Goal: Obtain resource: Download file/media

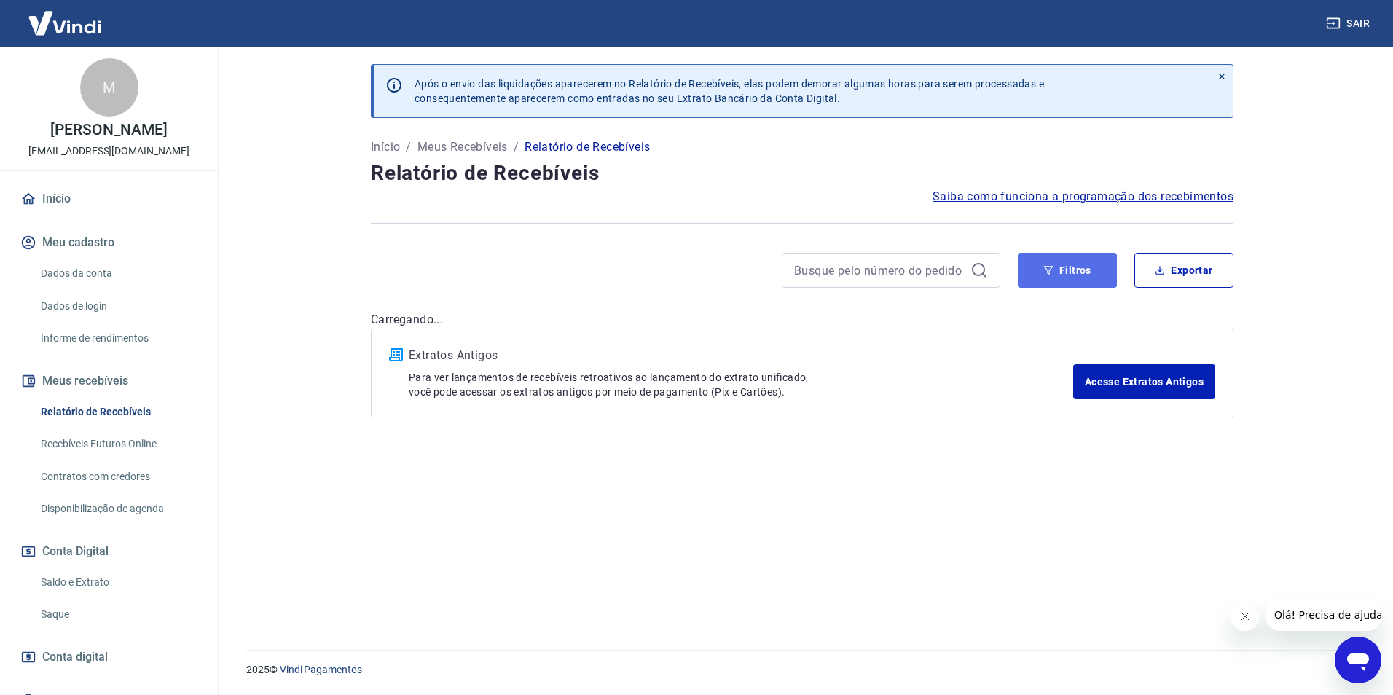
click at [1067, 270] on button "Filtros" at bounding box center [1067, 270] width 99 height 35
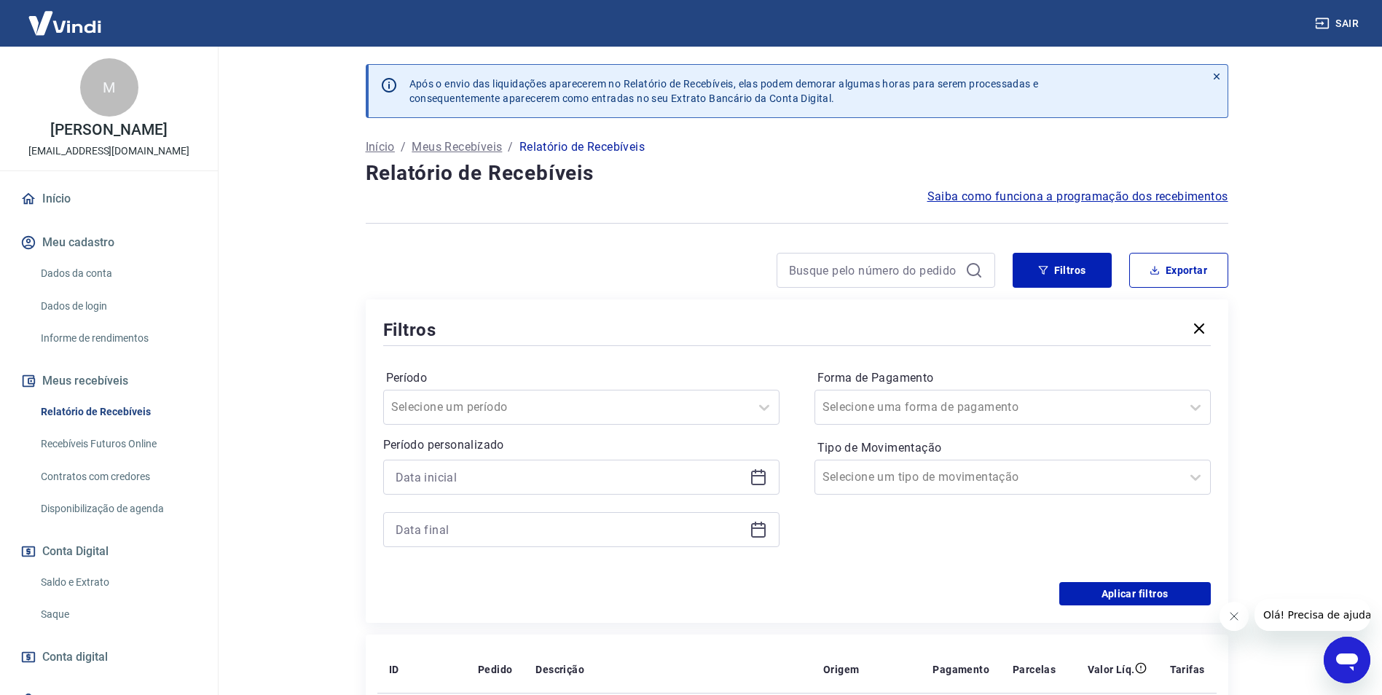
click at [758, 482] on icon at bounding box center [758, 476] width 17 height 17
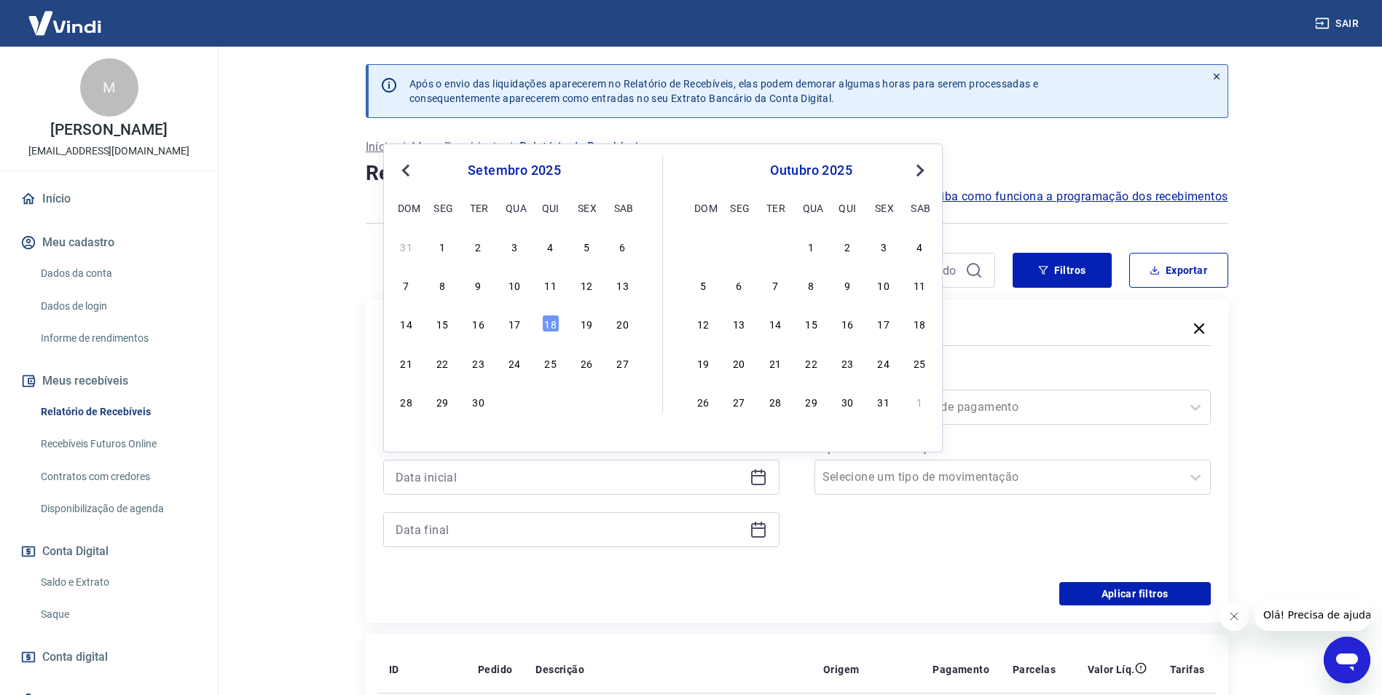
click at [513, 314] on div "14 15 16 17 18 19 20" at bounding box center [515, 323] width 238 height 21
drag, startPoint x: 513, startPoint y: 321, endPoint x: 733, endPoint y: 522, distance: 297.6
click at [514, 321] on div "17" at bounding box center [514, 323] width 17 height 17
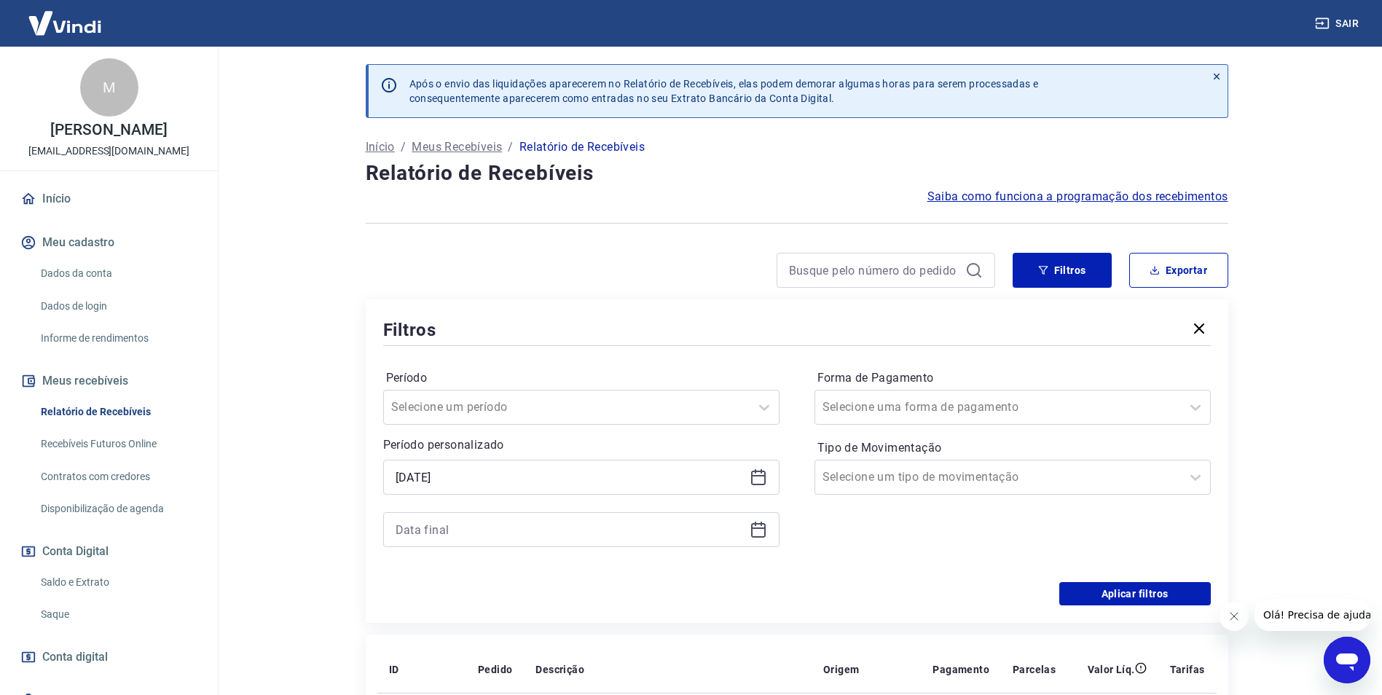
type input "[DATE]"
click at [767, 529] on div at bounding box center [581, 529] width 396 height 35
click at [753, 531] on icon at bounding box center [758, 529] width 17 height 17
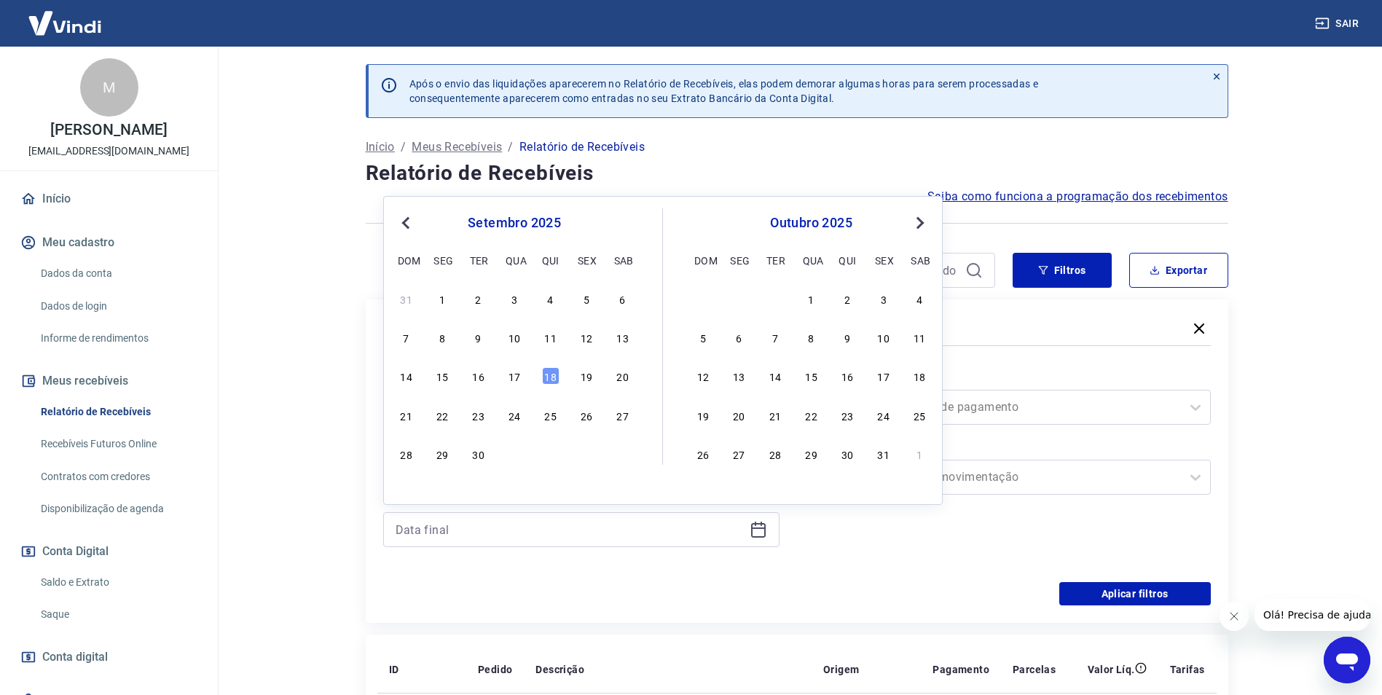
click at [519, 376] on div "17" at bounding box center [514, 375] width 17 height 17
type input "[DATE]"
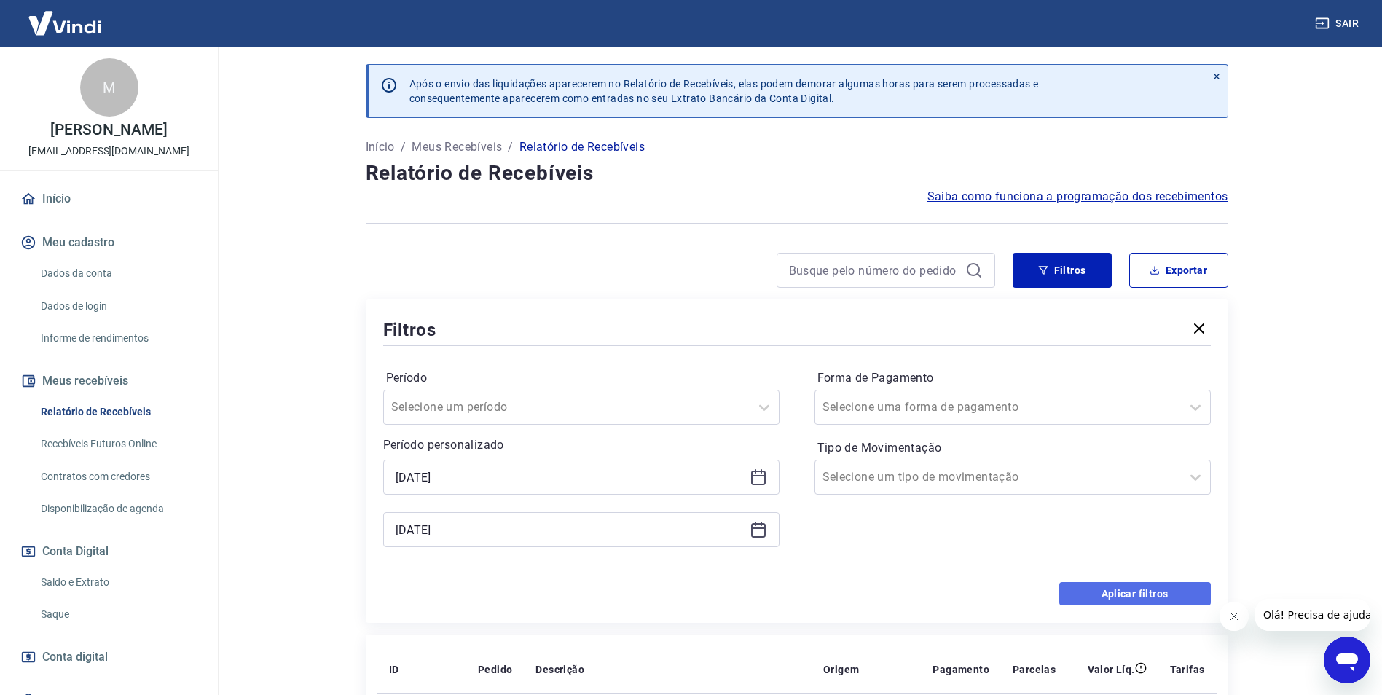
click at [1105, 597] on button "Aplicar filtros" at bounding box center [1135, 593] width 152 height 23
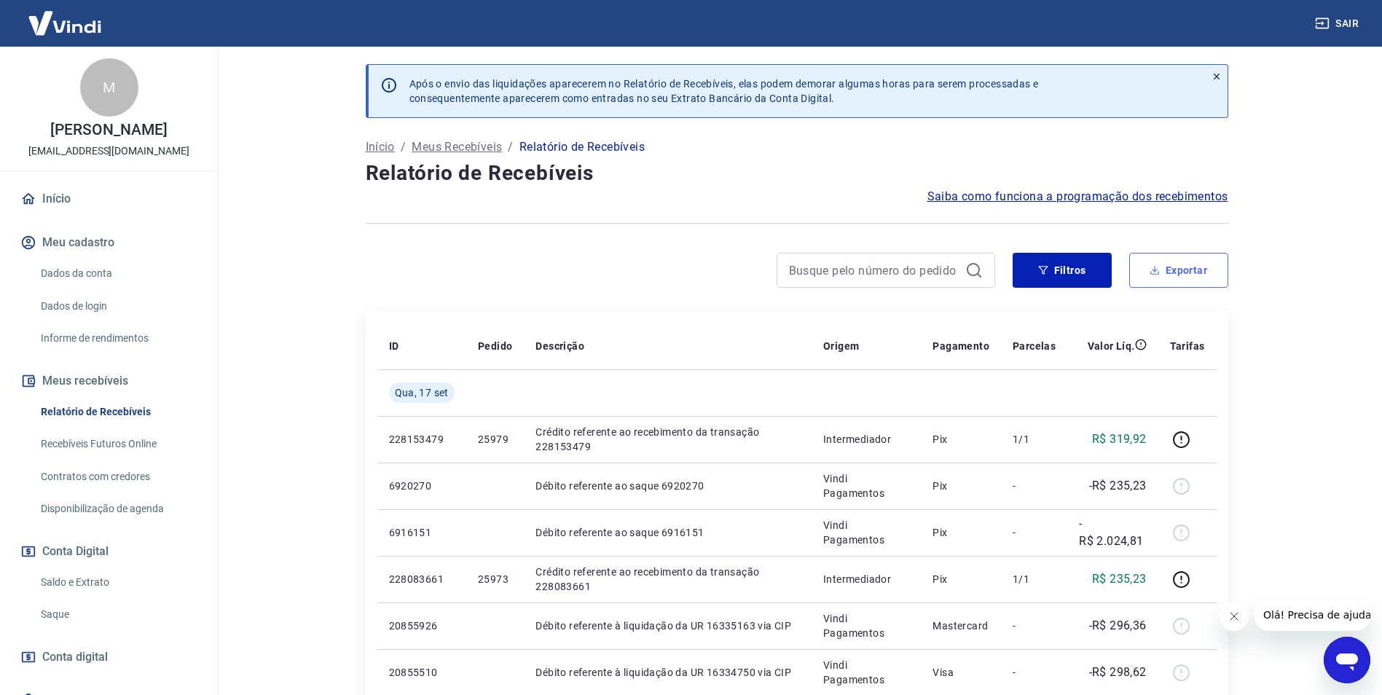
click at [1202, 287] on button "Exportar" at bounding box center [1178, 270] width 99 height 35
type input "[DATE]"
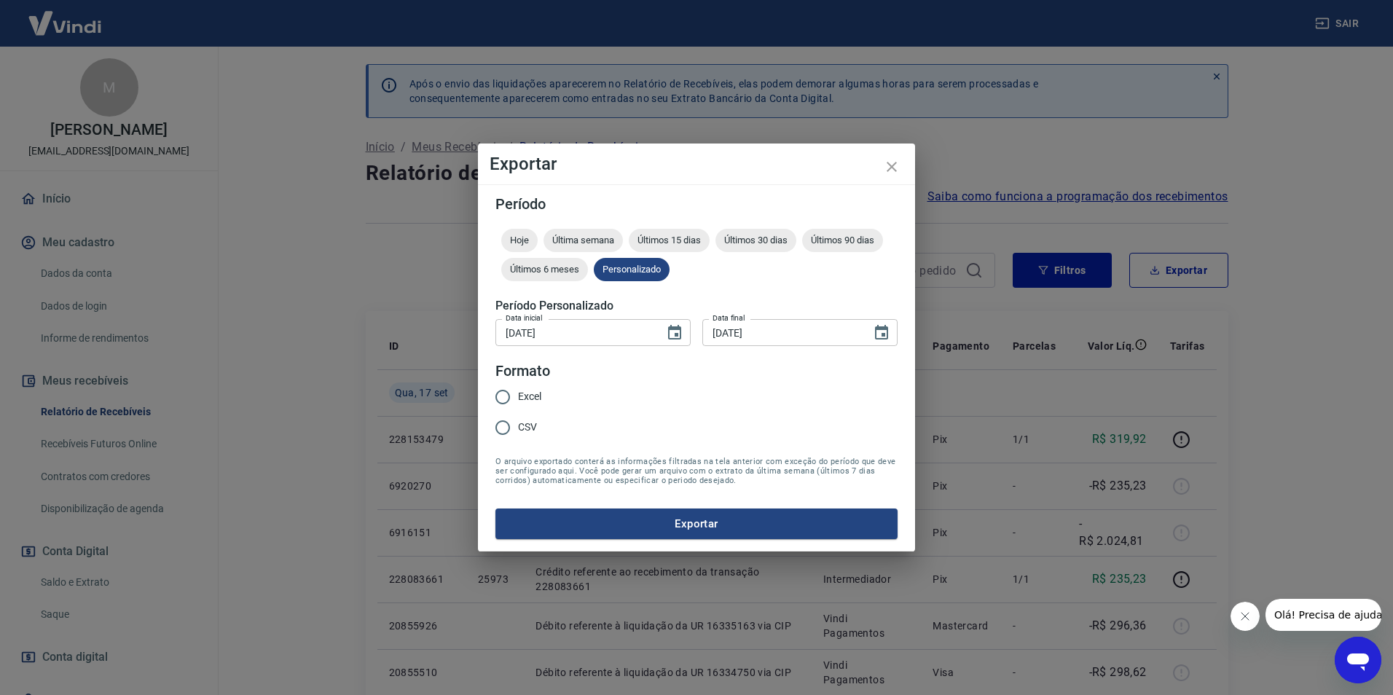
click at [538, 397] on span "Excel" at bounding box center [529, 396] width 23 height 15
click at [518, 397] on input "Excel" at bounding box center [502, 397] width 31 height 31
radio input "true"
click at [718, 527] on button "Exportar" at bounding box center [696, 524] width 402 height 31
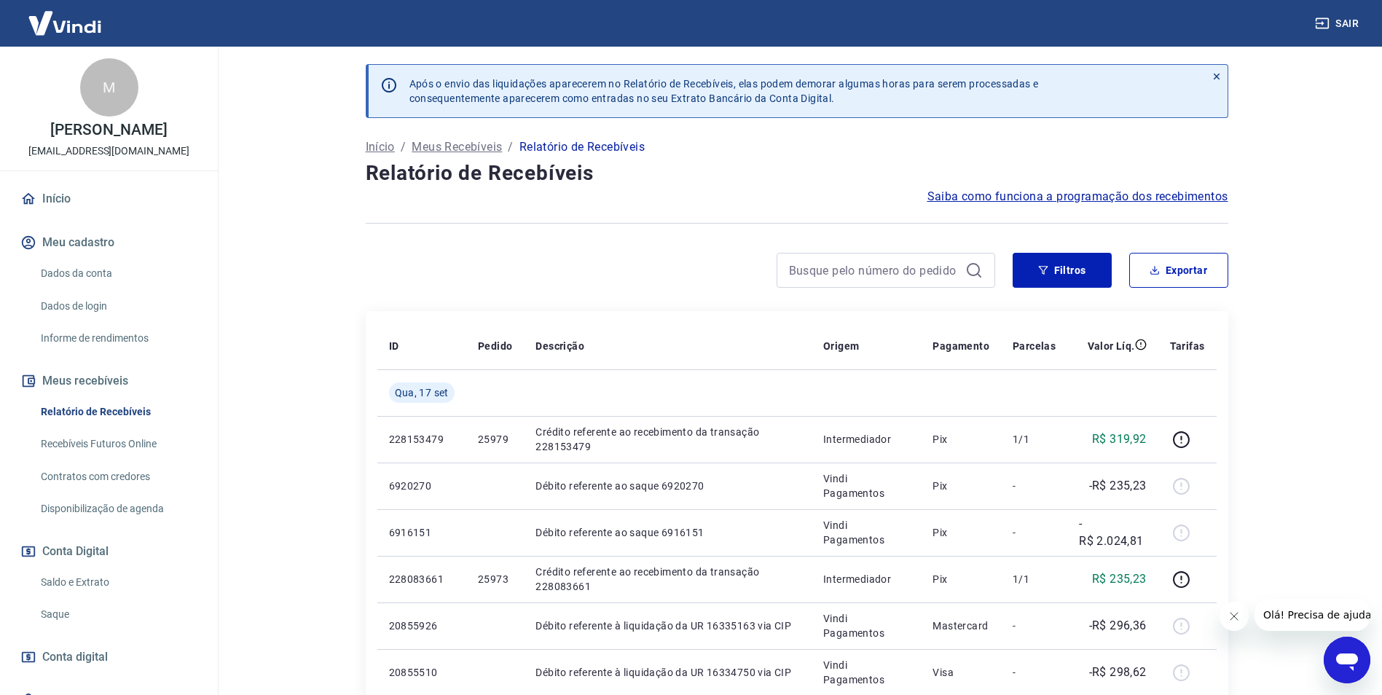
drag, startPoint x: 665, startPoint y: 175, endPoint x: 634, endPoint y: 240, distance: 72.0
click at [664, 175] on h4 "Relatório de Recebíveis" at bounding box center [797, 173] width 863 height 29
click at [85, 579] on link "Saldo e Extrato" at bounding box center [117, 583] width 165 height 30
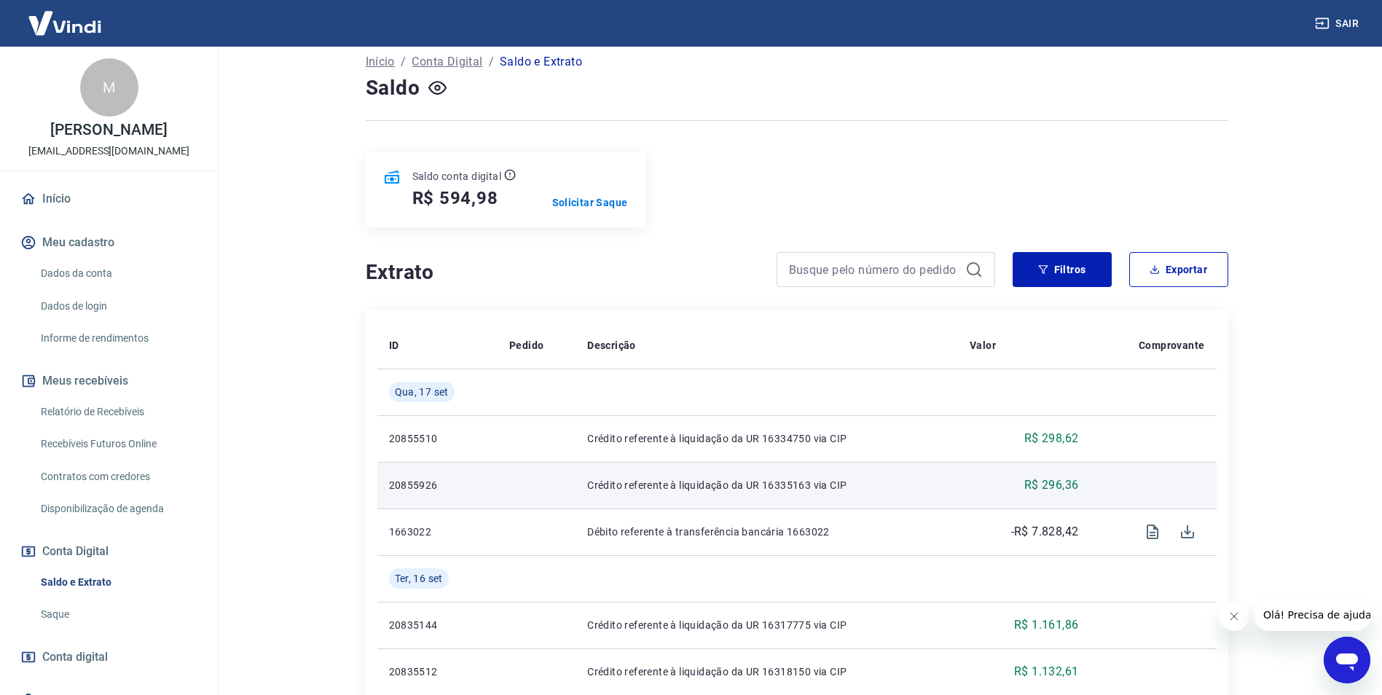
scroll to position [146, 0]
